Goal: Task Accomplishment & Management: Manage account settings

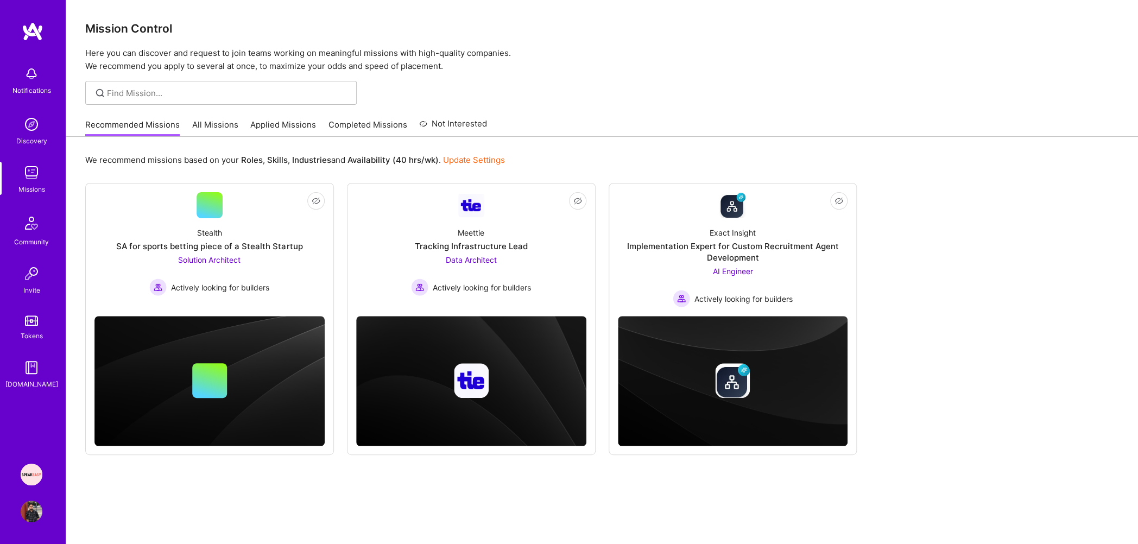
click at [285, 127] on link "Applied Missions" at bounding box center [283, 128] width 66 height 18
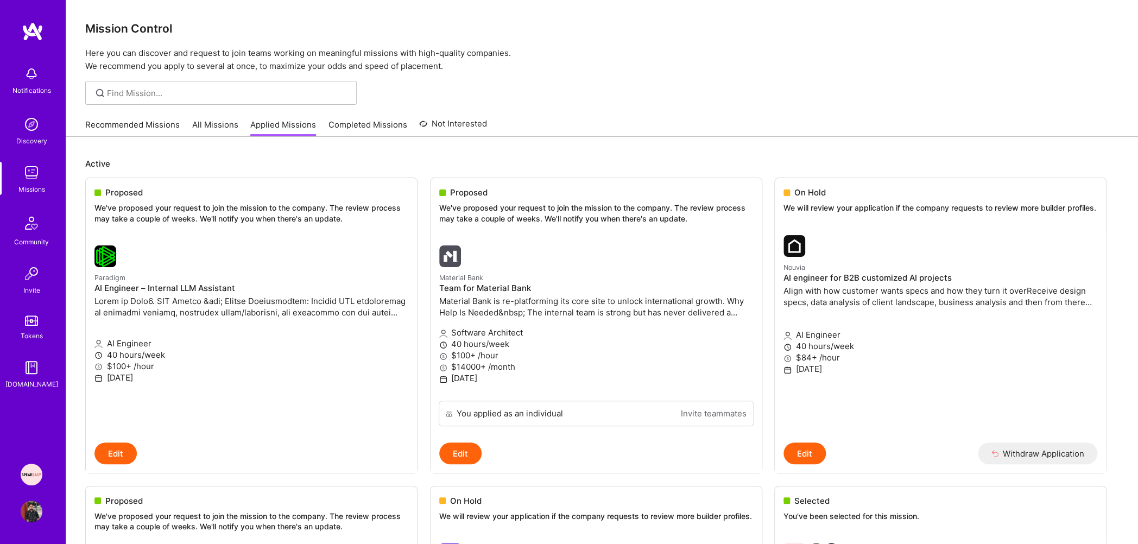
click at [117, 117] on div "Recommended Missions All Missions Applied Missions Completed Missions Not Inter…" at bounding box center [286, 124] width 402 height 23
click at [119, 132] on link "Recommended Missions" at bounding box center [132, 128] width 94 height 18
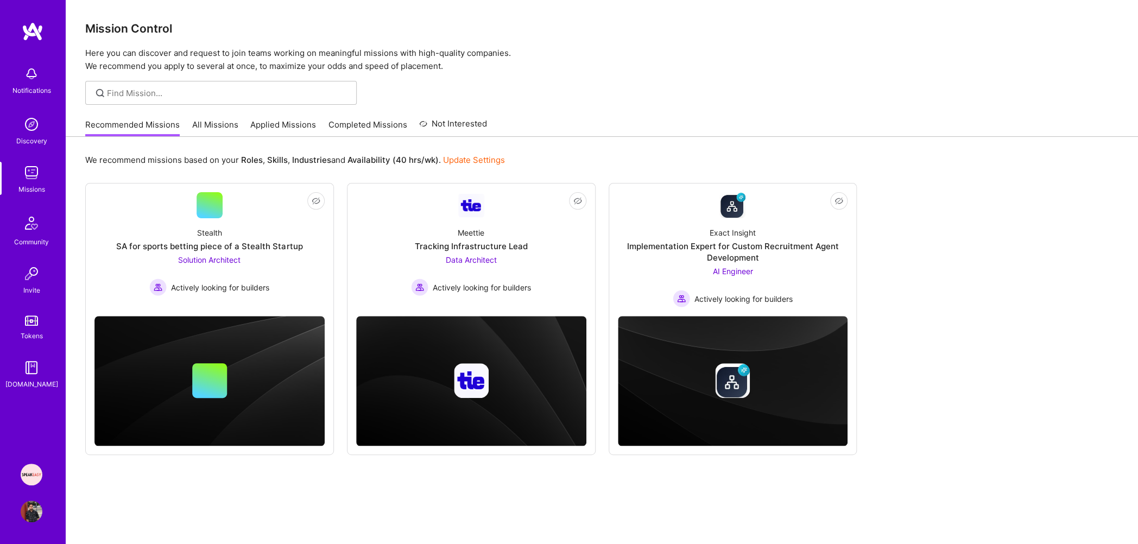
click at [303, 127] on link "Applied Missions" at bounding box center [283, 128] width 66 height 18
